Goal: Information Seeking & Learning: Learn about a topic

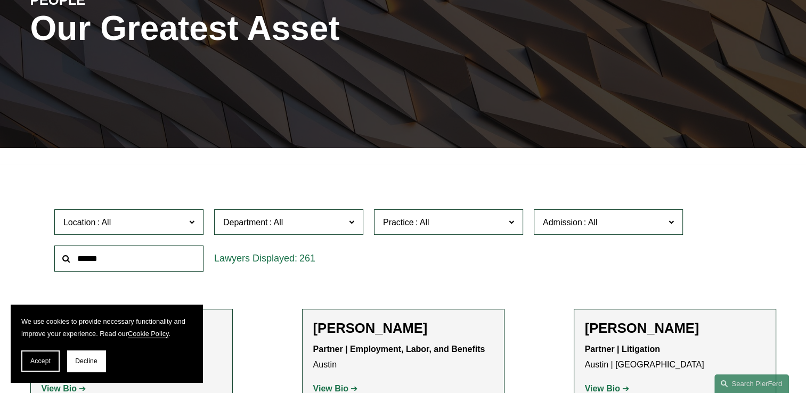
scroll to position [213, 0]
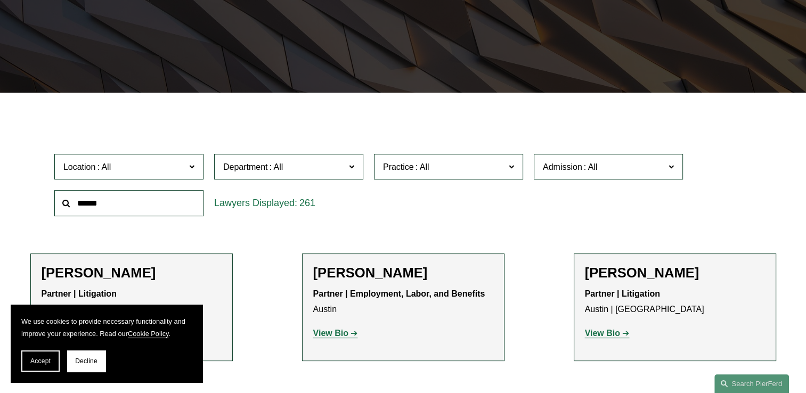
click at [190, 167] on span at bounding box center [191, 166] width 5 height 14
click at [0, 0] on link "[GEOGRAPHIC_DATA]" at bounding box center [0, 0] width 0 height 0
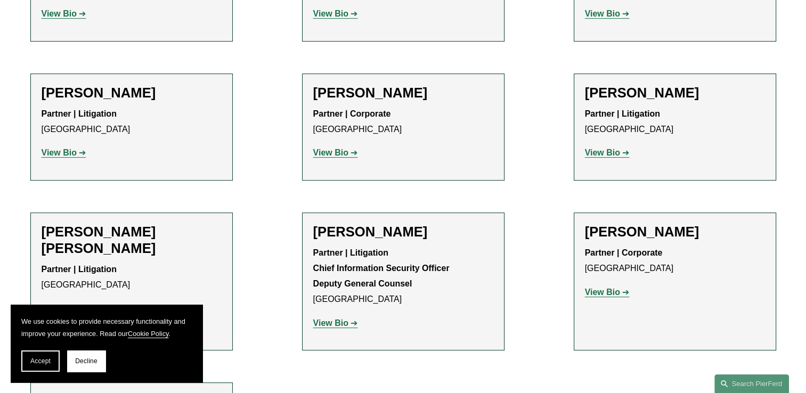
scroll to position [586, 0]
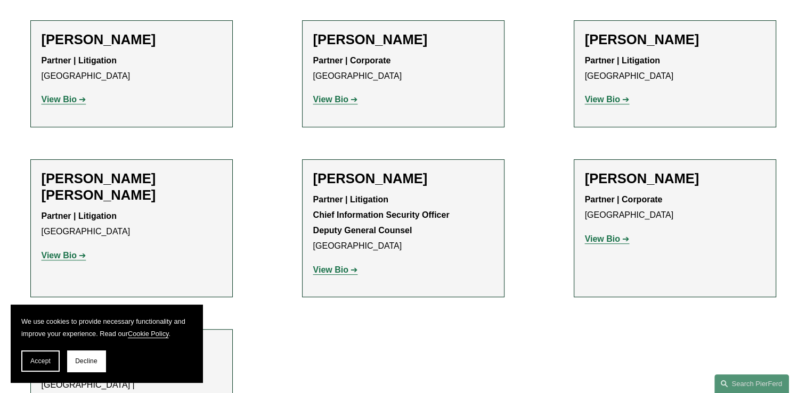
click at [67, 251] on strong "View Bio" at bounding box center [59, 255] width 35 height 9
click at [609, 101] on strong "View Bio" at bounding box center [602, 99] width 35 height 9
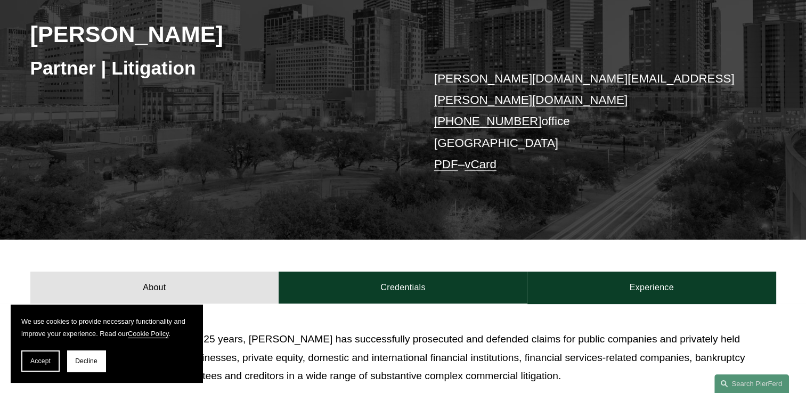
scroll to position [160, 0]
